Goal: Task Accomplishment & Management: Use online tool/utility

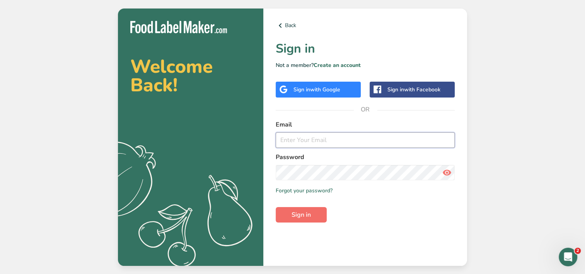
type input "[EMAIL_ADDRESS][DOMAIN_NAME]"
click at [304, 212] on span "Sign in" at bounding box center [300, 214] width 19 height 9
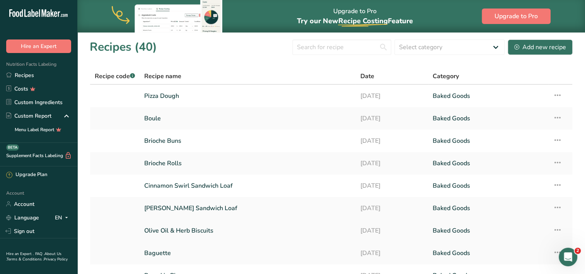
scroll to position [97, 0]
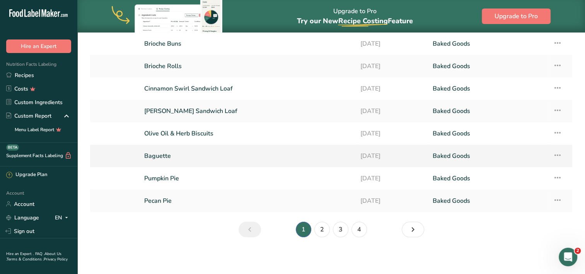
click at [178, 159] on link "Baguette" at bounding box center [247, 156] width 207 height 16
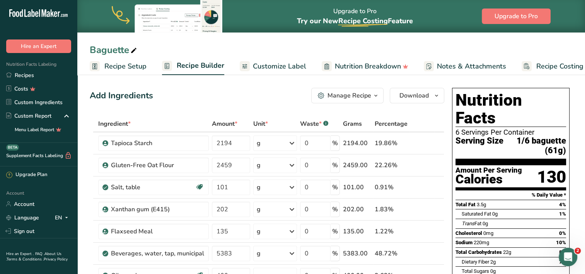
click at [288, 59] on link "Customize Label" at bounding box center [273, 66] width 66 height 17
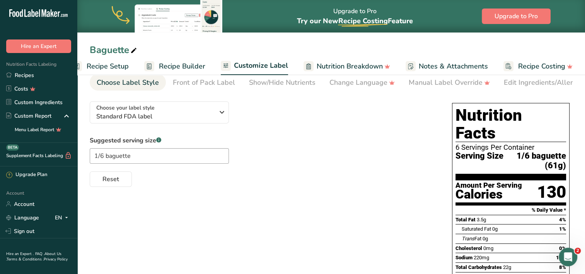
scroll to position [36, 0]
